Goal: Transaction & Acquisition: Purchase product/service

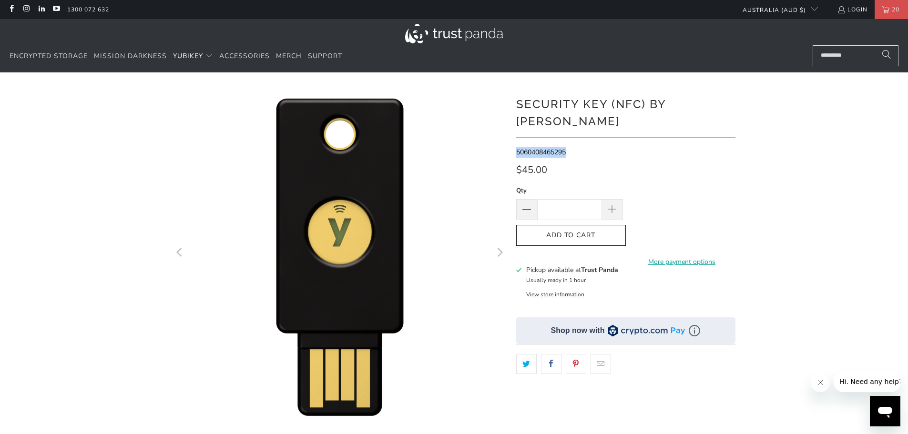
drag, startPoint x: 573, startPoint y: 132, endPoint x: 514, endPoint y: 132, distance: 58.1
click at [514, 132] on div at bounding box center [454, 327] width 572 height 481
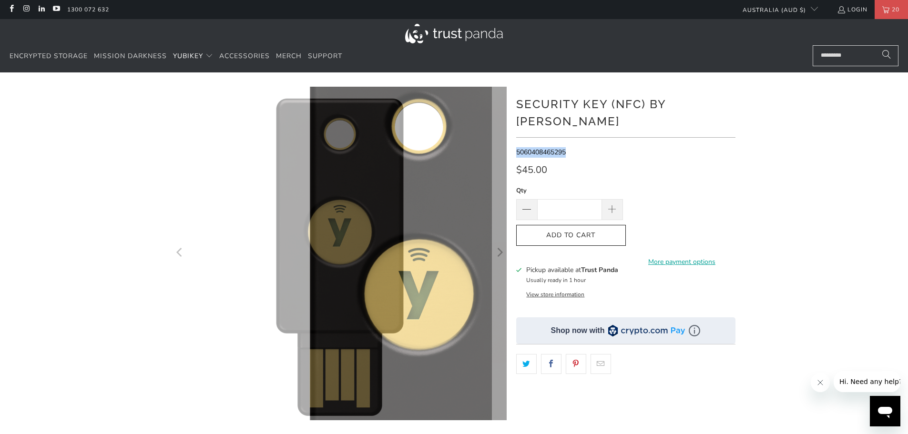
copy span "5060408465295"
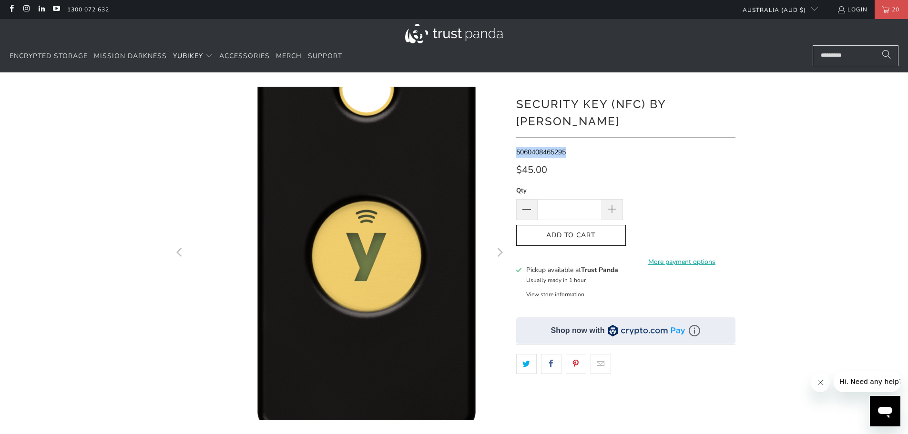
click at [302, 198] on img at bounding box center [367, 293] width 572 height 572
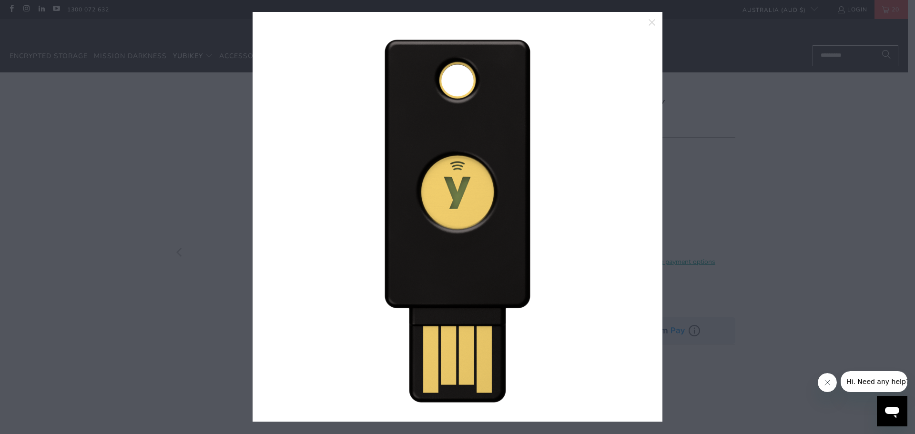
click at [645, 215] on link at bounding box center [636, 216] width 24 height 381
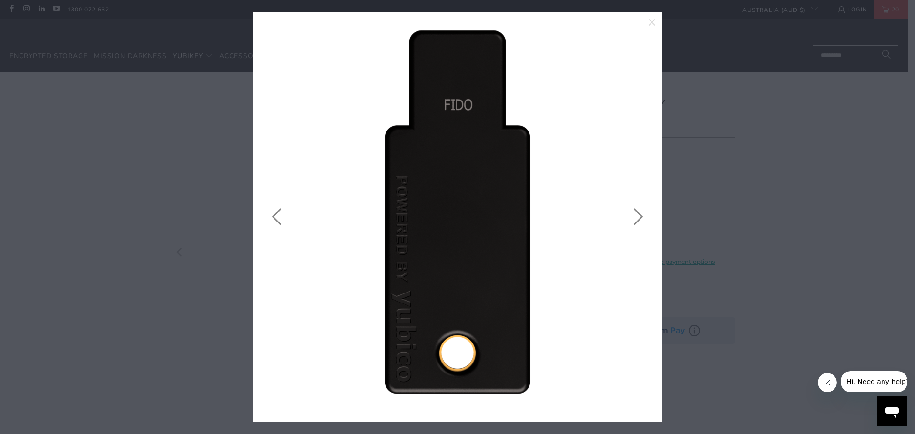
click at [641, 217] on link at bounding box center [636, 216] width 24 height 381
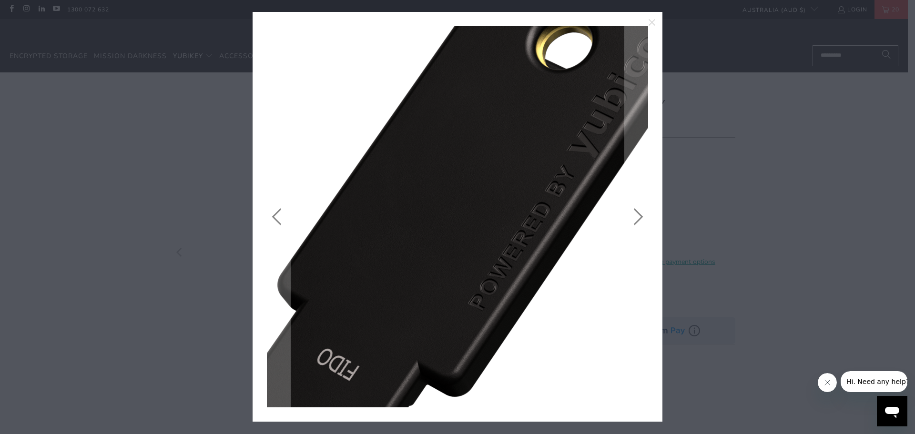
drag, startPoint x: 448, startPoint y: 195, endPoint x: 442, endPoint y: 138, distance: 58.0
click at [442, 136] on img at bounding box center [462, 228] width 572 height 572
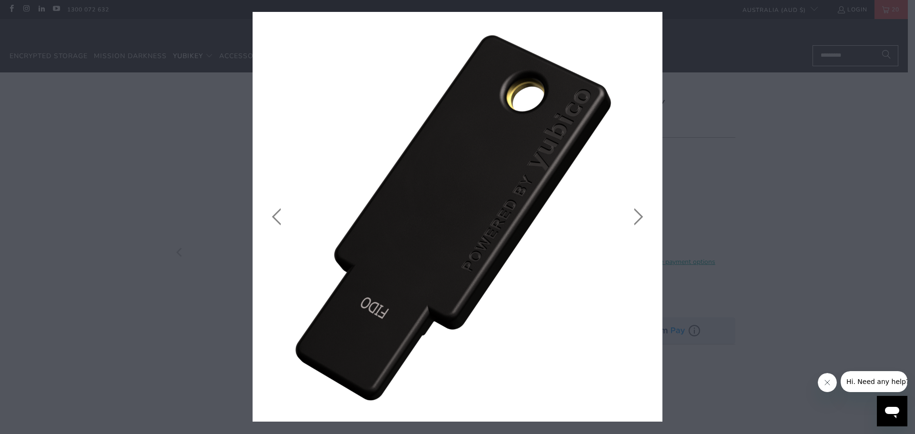
click at [655, 18] on icon "close" at bounding box center [651, 22] width 13 height 13
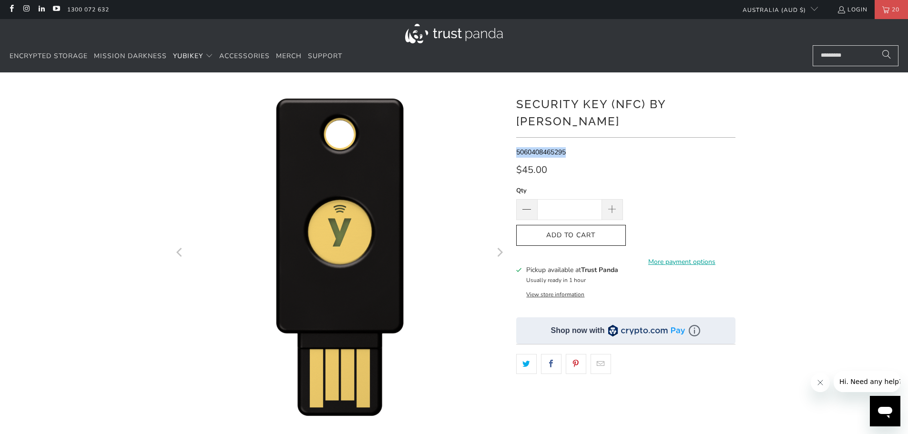
drag, startPoint x: 556, startPoint y: 134, endPoint x: 549, endPoint y: 139, distance: 8.5
click at [549, 148] on span "5060408465295" at bounding box center [541, 152] width 50 height 9
click at [551, 148] on span "5060408465295" at bounding box center [541, 152] width 50 height 9
drag, startPoint x: 551, startPoint y: 136, endPoint x: 555, endPoint y: 134, distance: 5.0
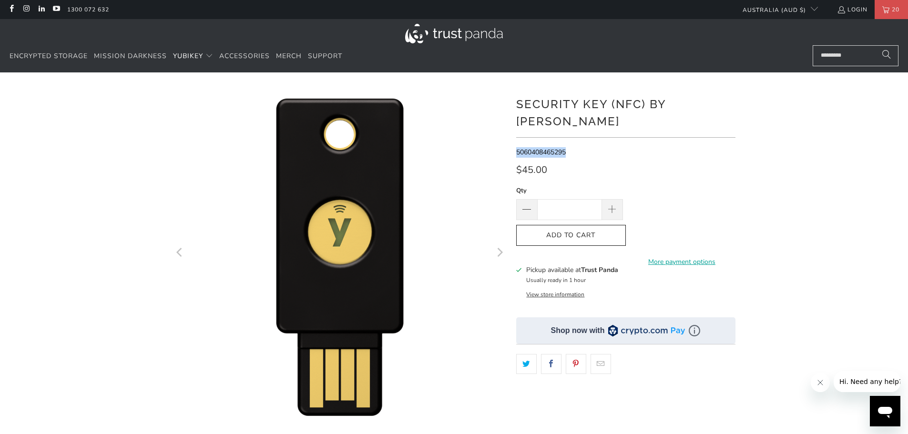
click at [551, 148] on span "5060408465295" at bounding box center [541, 152] width 50 height 9
drag, startPoint x: 578, startPoint y: 191, endPoint x: 559, endPoint y: 188, distance: 18.9
click at [558, 199] on input "*" at bounding box center [569, 209] width 65 height 21
type input "**"
click at [583, 232] on span "Add to Cart" at bounding box center [571, 236] width 90 height 8
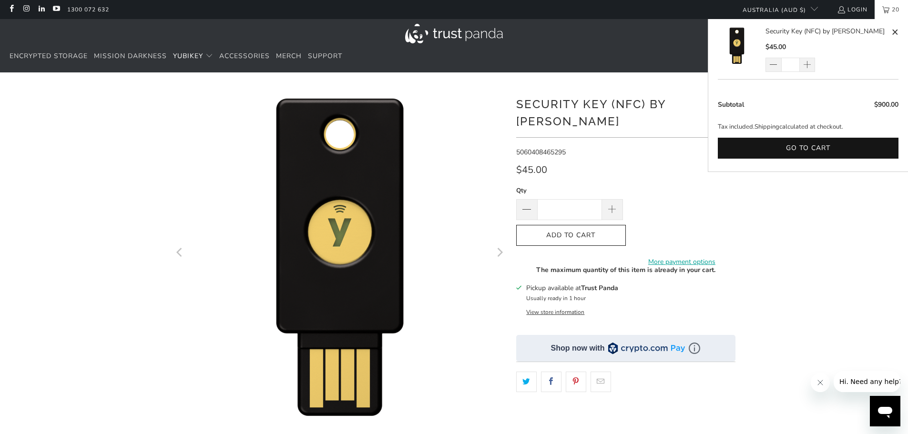
click at [814, 7] on span "20" at bounding box center [895, 9] width 12 height 19
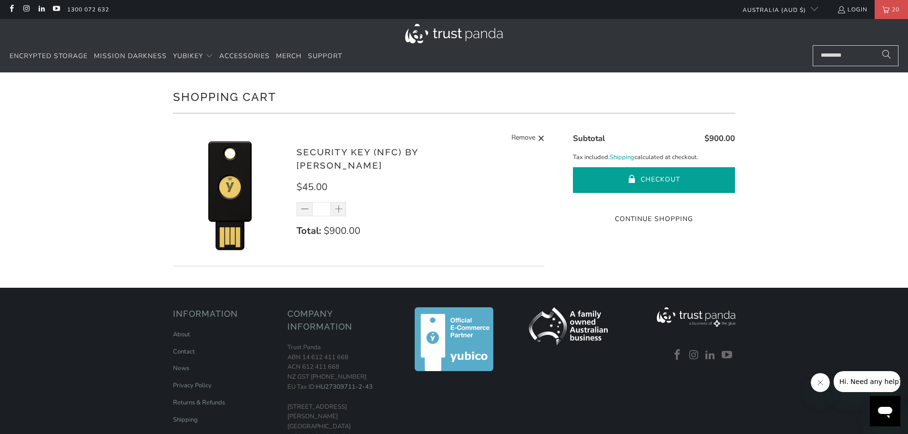
click at [696, 174] on button "Checkout" at bounding box center [654, 180] width 162 height 26
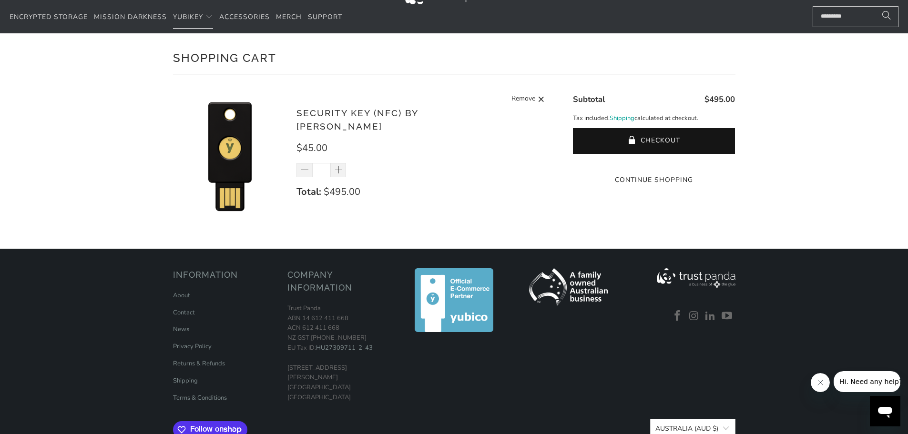
scroll to position [85, 0]
